Goal: Task Accomplishment & Management: Manage account settings

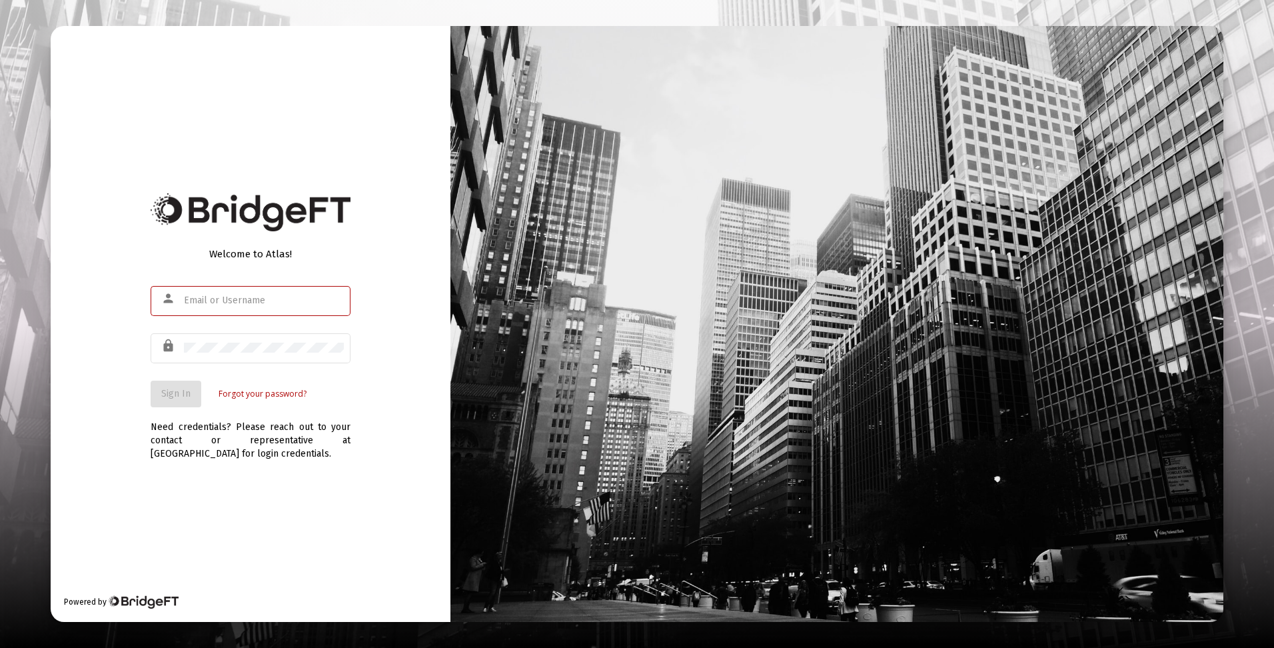
click at [197, 297] on input "text" at bounding box center [264, 300] width 160 height 11
drag, startPoint x: 199, startPoint y: 296, endPoint x: 174, endPoint y: 298, distance: 25.4
click at [174, 298] on mat-icon "person" at bounding box center [169, 299] width 16 height 16
click at [213, 302] on input "text" at bounding box center [264, 300] width 160 height 11
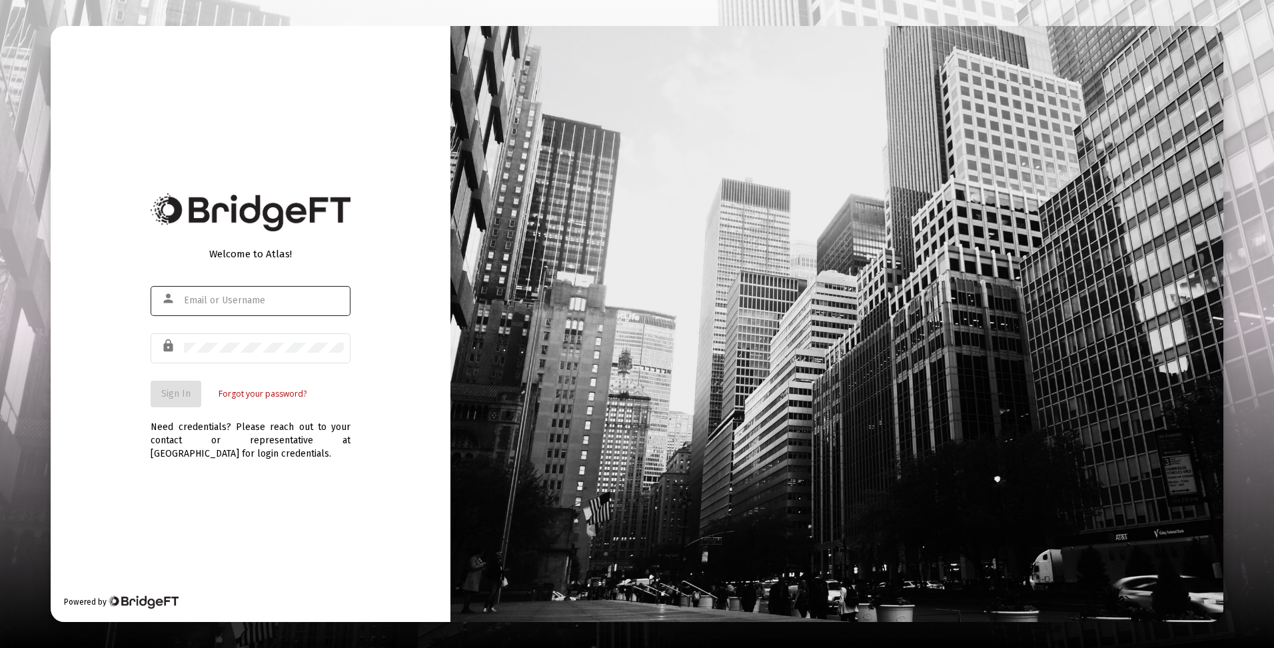
click at [166, 301] on mat-icon "person" at bounding box center [169, 299] width 16 height 16
click at [166, 297] on mat-icon "person" at bounding box center [169, 299] width 16 height 16
type input "f"
type input "[EMAIL_ADDRESS][DOMAIN_NAME]"
click at [181, 395] on span "Sign In" at bounding box center [175, 393] width 29 height 11
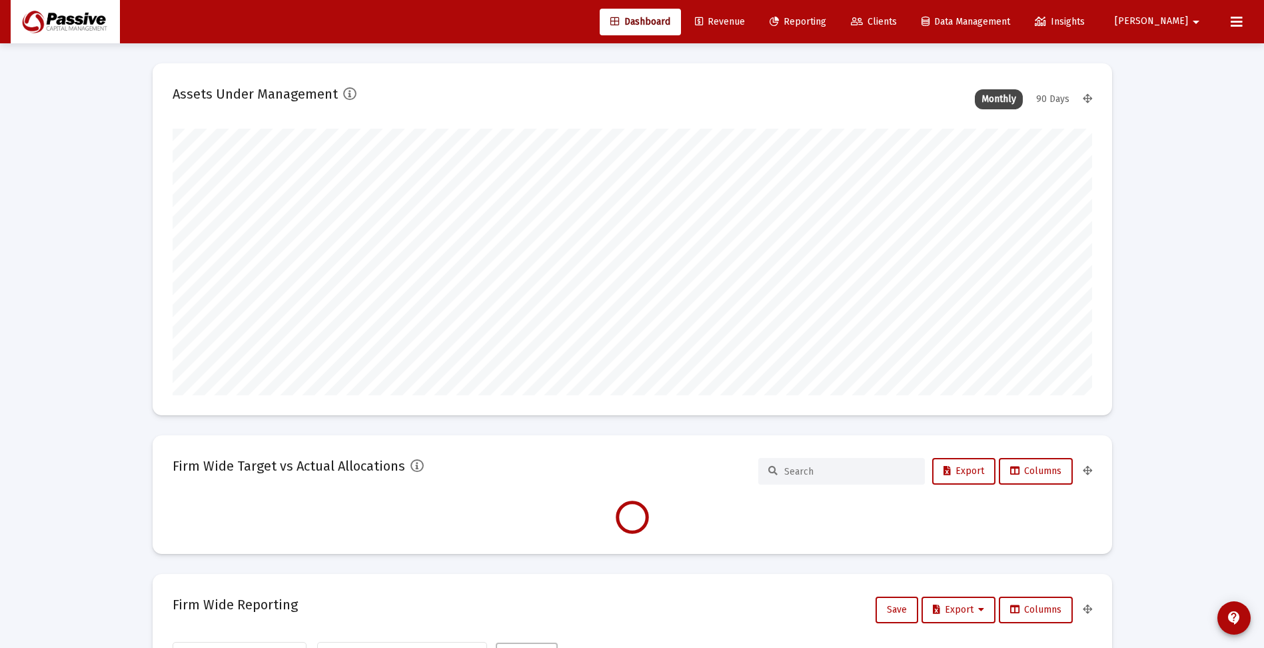
scroll to position [267, 495]
type input "[DATE]"
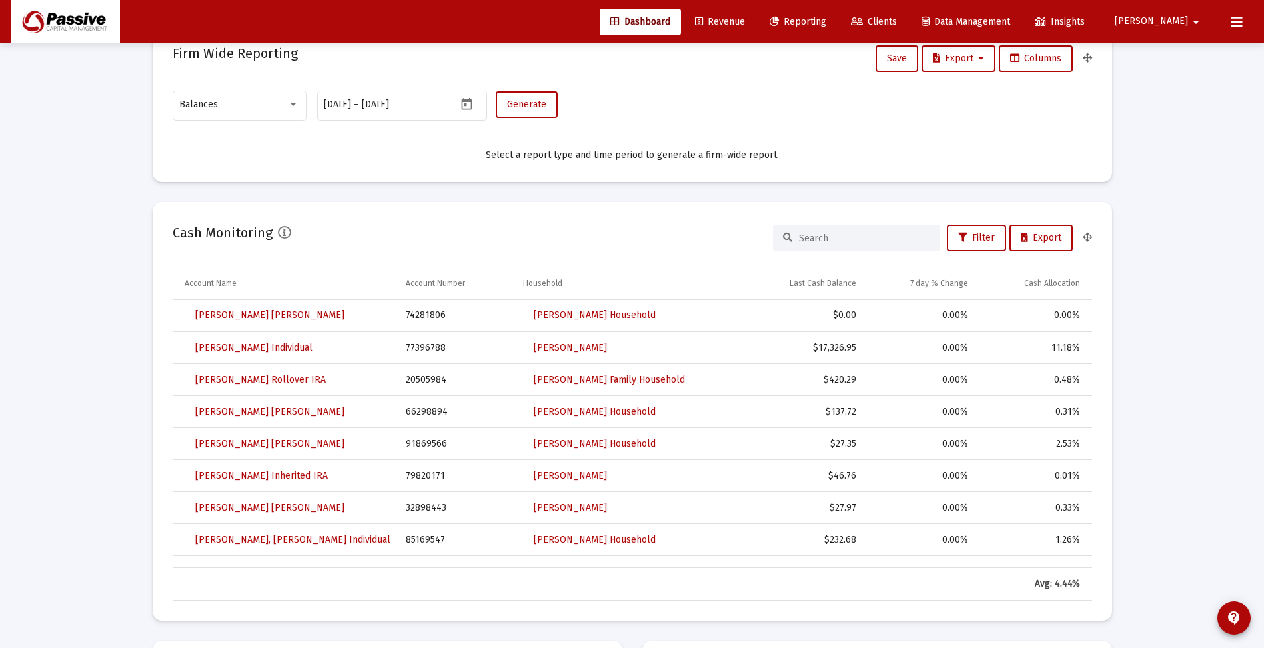
scroll to position [866, 0]
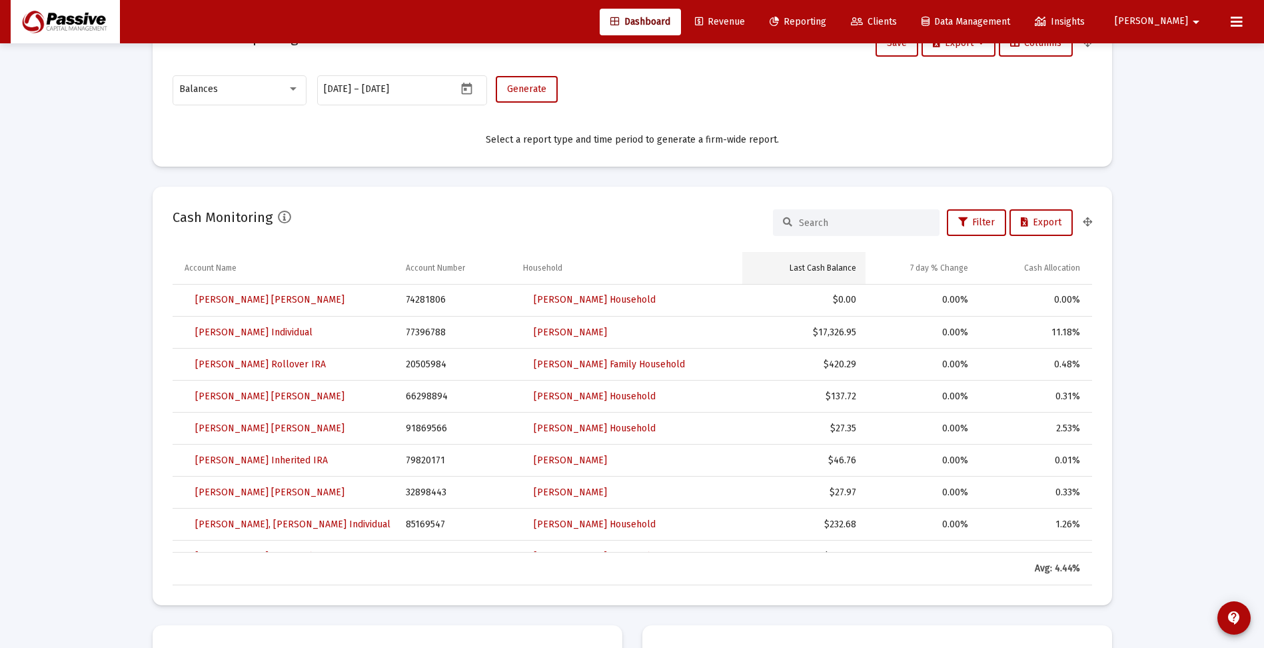
click at [820, 268] on div "Last Cash Balance" at bounding box center [823, 268] width 67 height 11
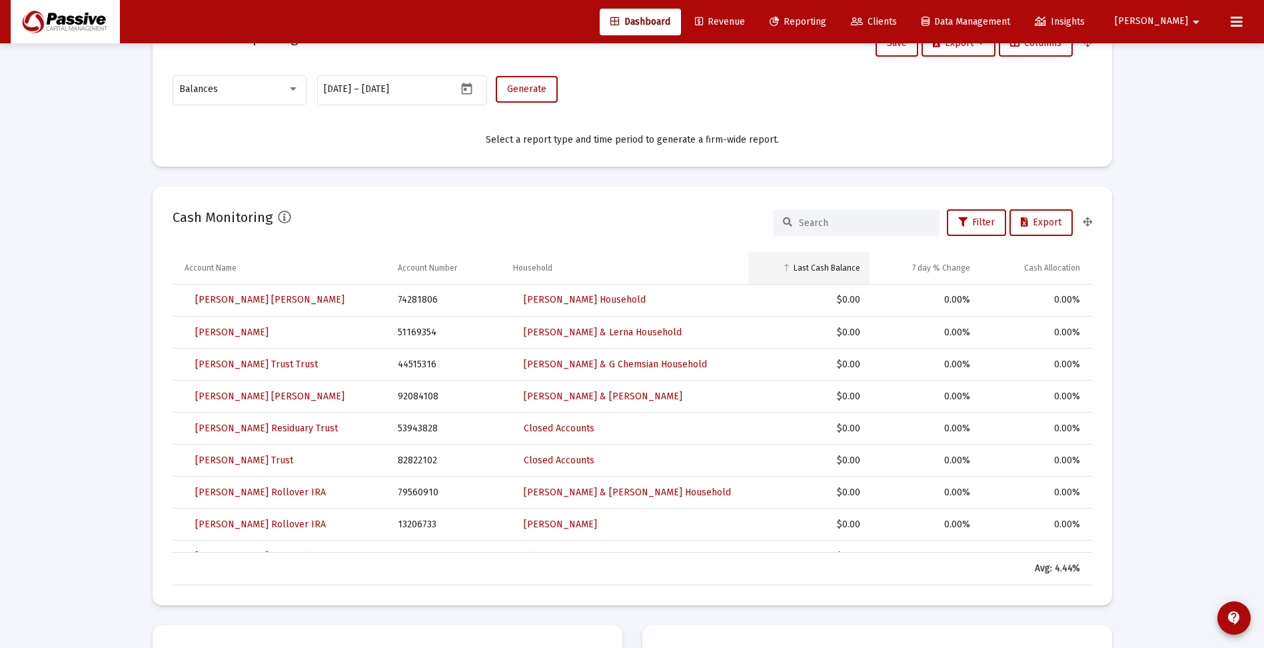
click at [820, 268] on div "Last Cash Balance" at bounding box center [827, 268] width 67 height 11
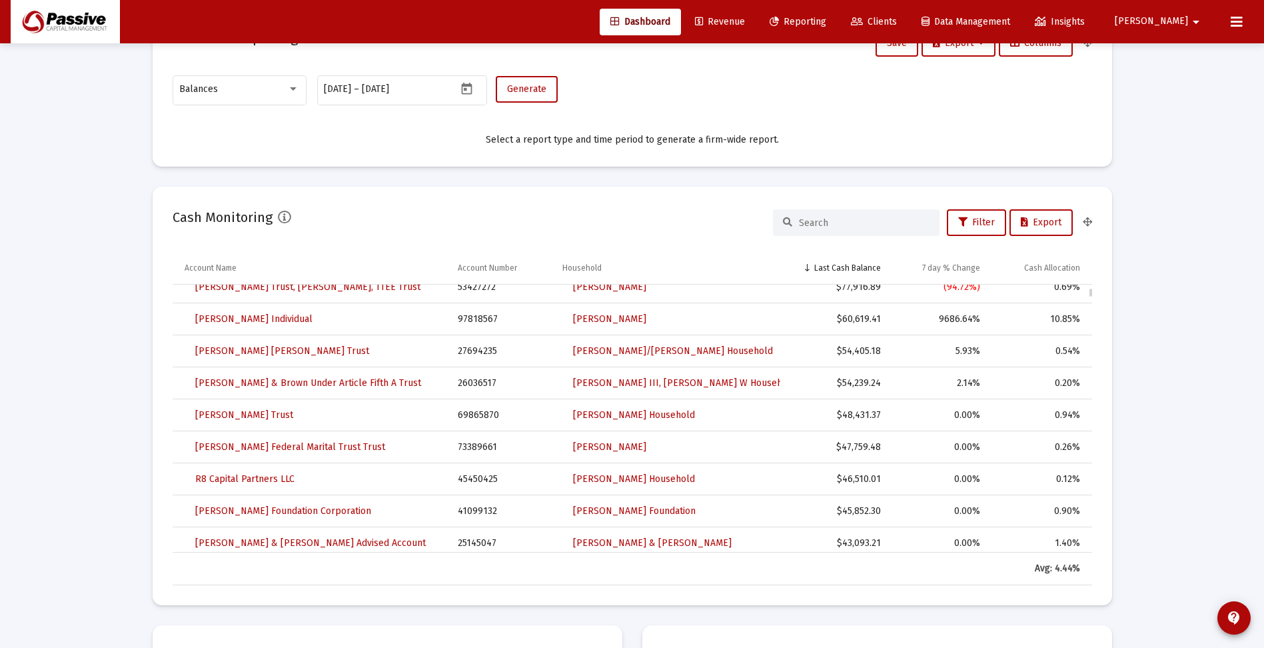
scroll to position [400, 0]
